Goal: Task Accomplishment & Management: Use online tool/utility

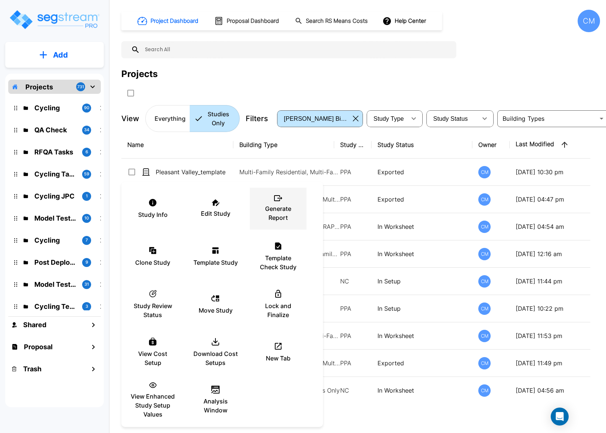
click at [277, 214] on p "Generate Report" at bounding box center [278, 213] width 45 height 18
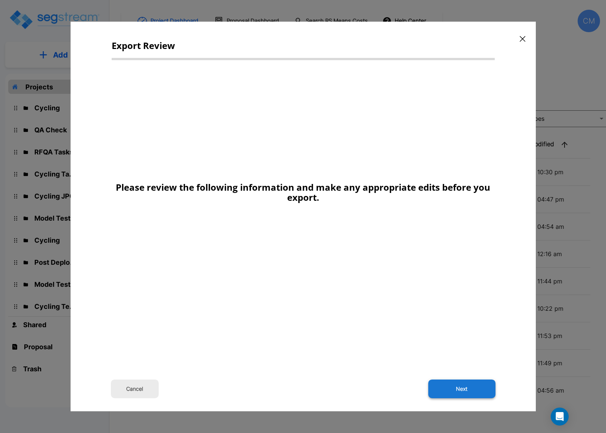
click at [446, 383] on button "Next" at bounding box center [461, 388] width 67 height 19
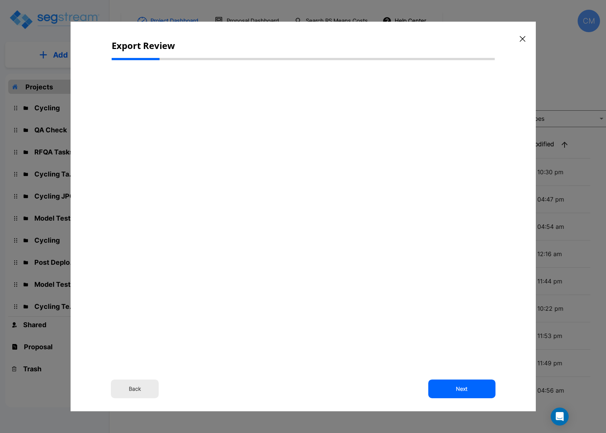
click at [447, 348] on div "Back Next" at bounding box center [303, 282] width 383 height 433
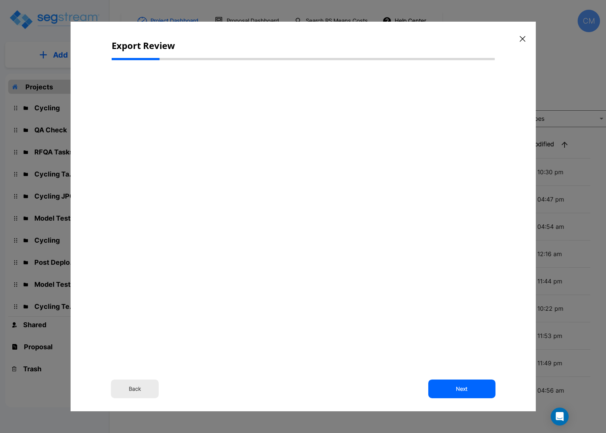
click at [447, 348] on div "Back Next" at bounding box center [303, 282] width 383 height 433
select select "2024"
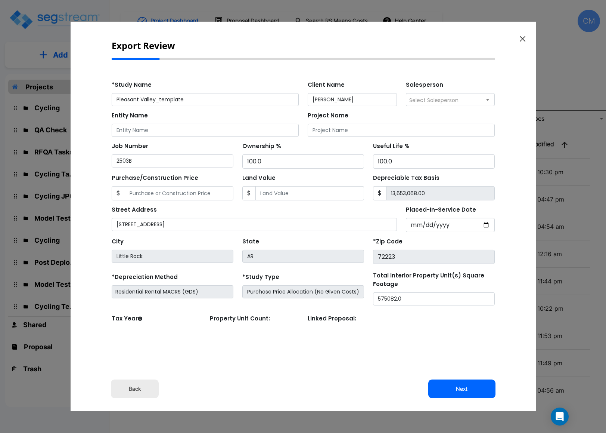
click at [447, 348] on div "Back Next" at bounding box center [303, 282] width 383 height 433
click at [342, 393] on div "Back Next" at bounding box center [303, 388] width 465 height 19
click at [464, 392] on button "Next" at bounding box center [461, 388] width 67 height 19
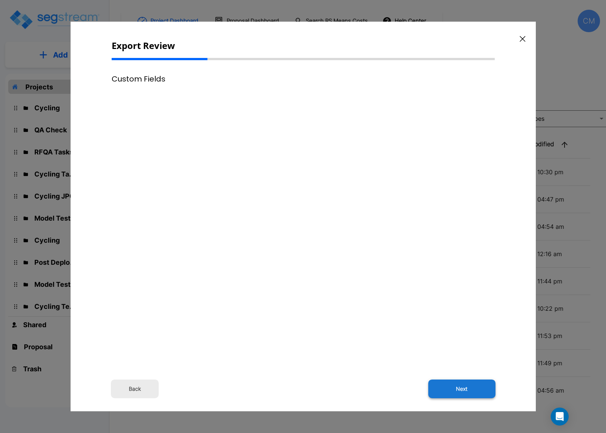
click at [449, 385] on button "Next" at bounding box center [461, 388] width 67 height 19
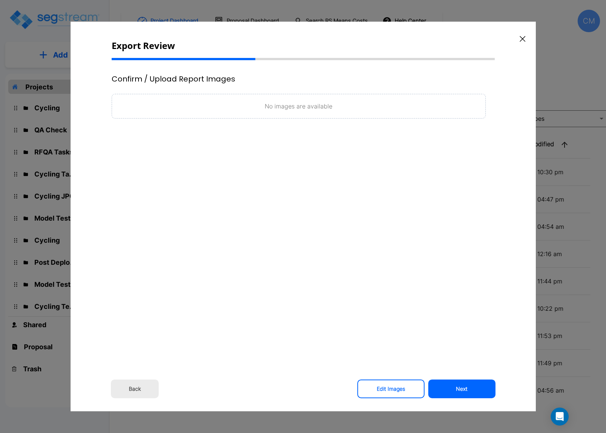
click at [449, 385] on button "Next" at bounding box center [461, 388] width 67 height 19
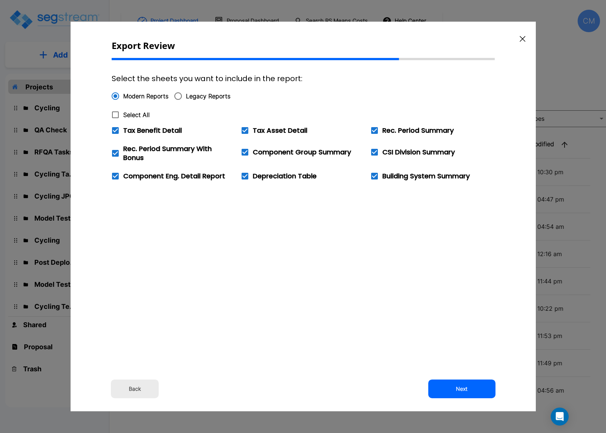
click at [449, 385] on button "Next" at bounding box center [461, 388] width 67 height 19
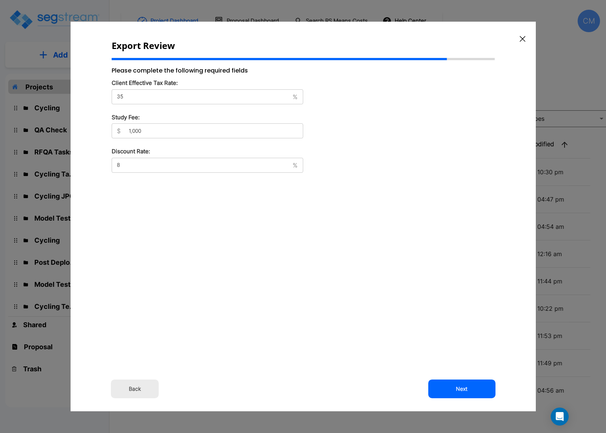
click at [449, 385] on button "Next" at bounding box center [461, 388] width 67 height 19
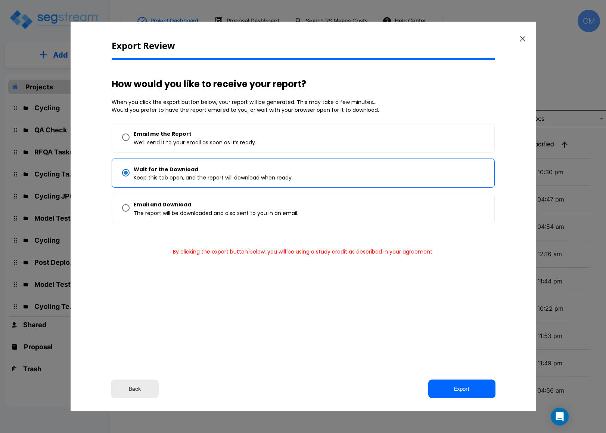
click at [449, 385] on button "Export" at bounding box center [461, 388] width 67 height 19
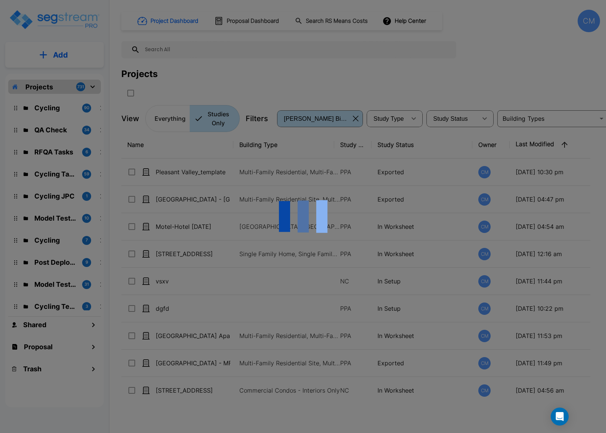
click at [563, 81] on div at bounding box center [303, 216] width 606 height 433
